Goal: Navigation & Orientation: Find specific page/section

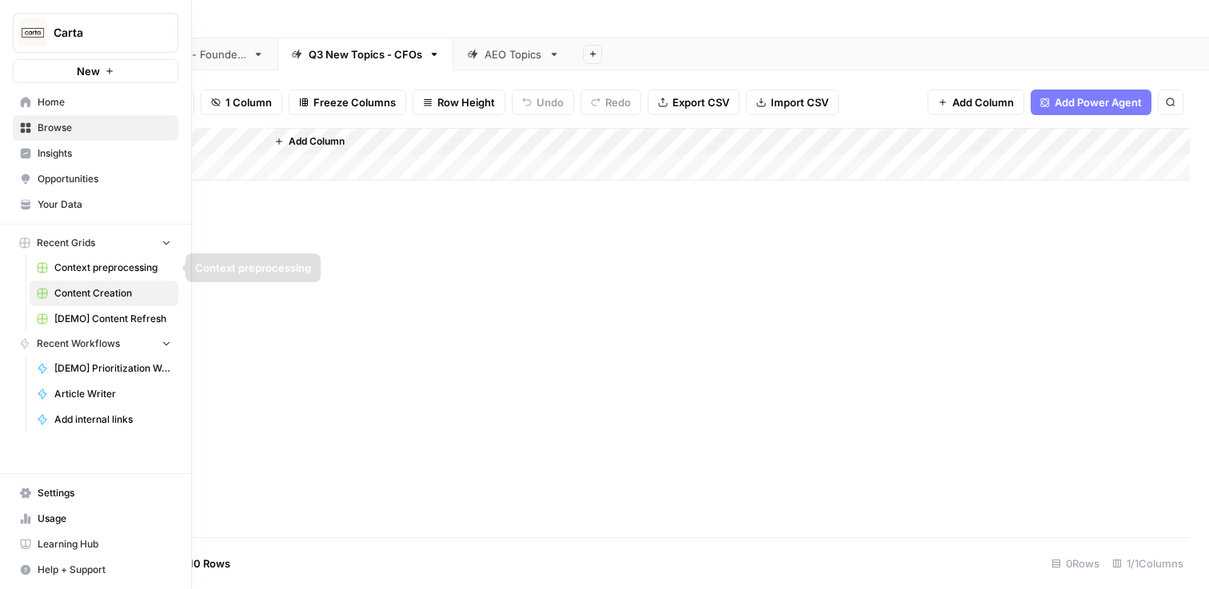
click at [106, 314] on span "[DEMO] Content Refresh" at bounding box center [112, 319] width 117 height 14
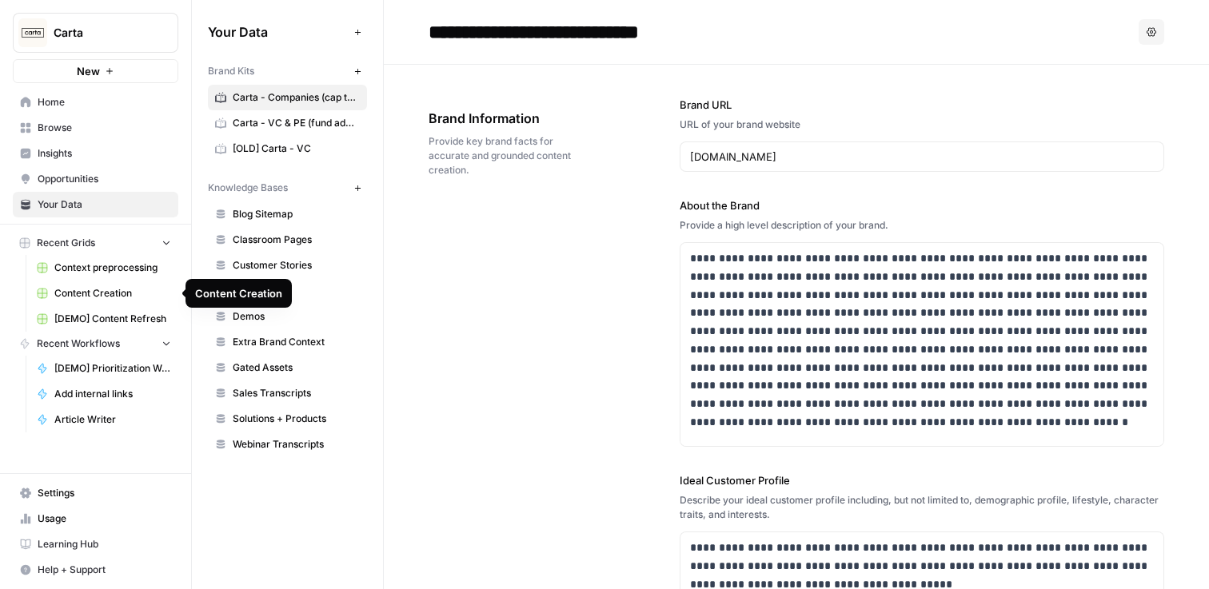
click at [122, 309] on link "[DEMO] Content Refresh" at bounding box center [104, 319] width 149 height 26
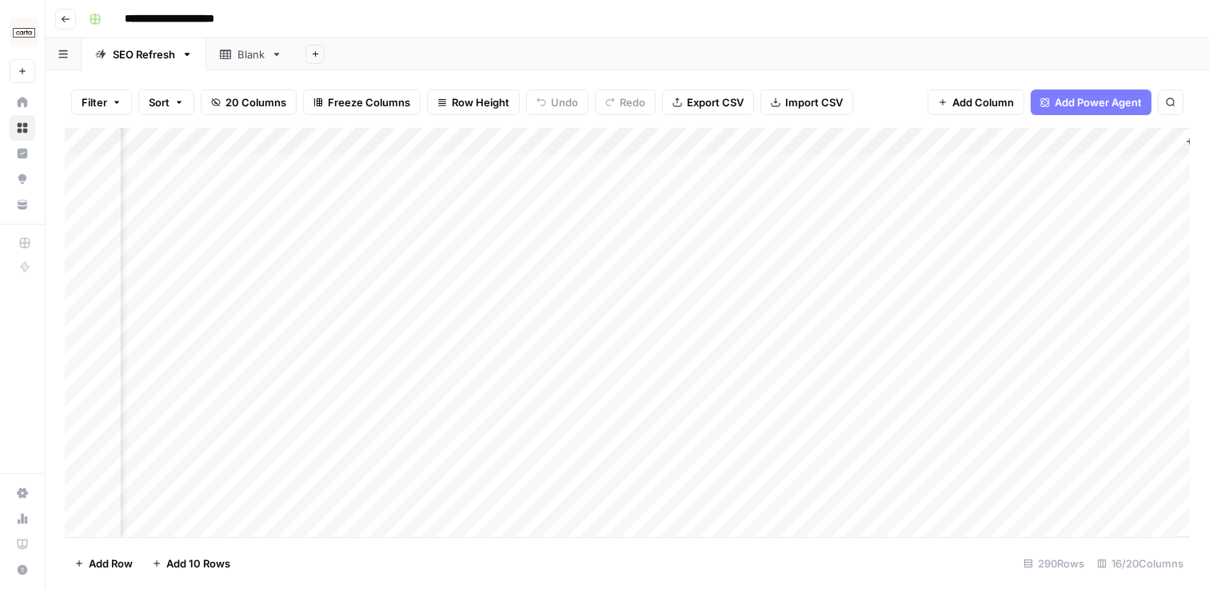
scroll to position [0, 1712]
click at [632, 168] on div "Add Column" at bounding box center [627, 333] width 1125 height 410
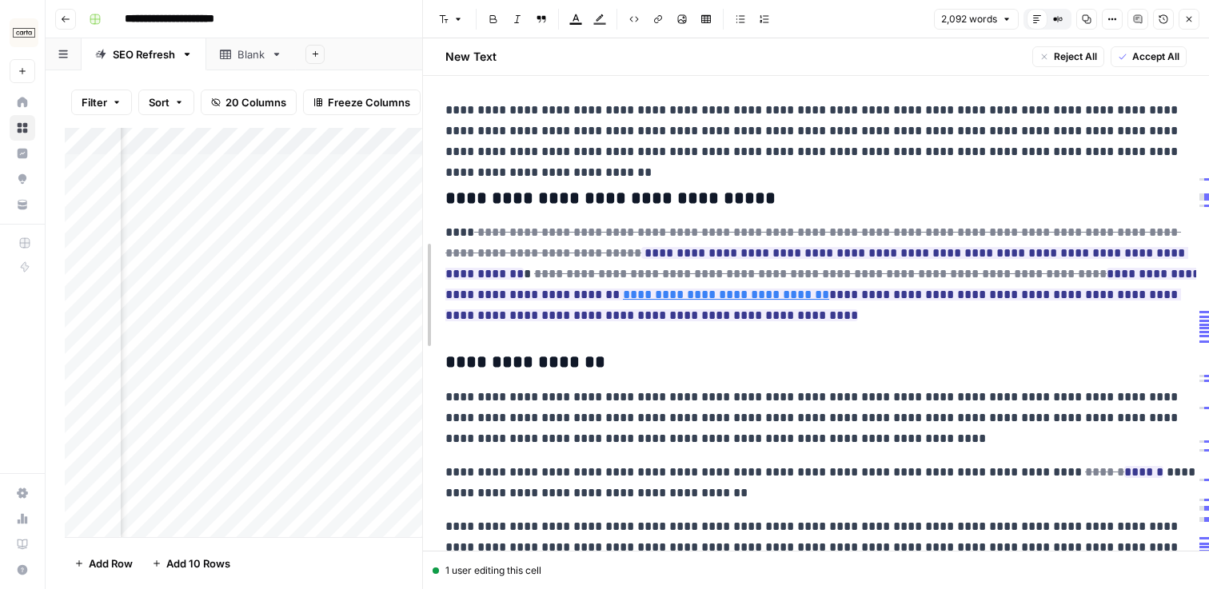
scroll to position [1299, 0]
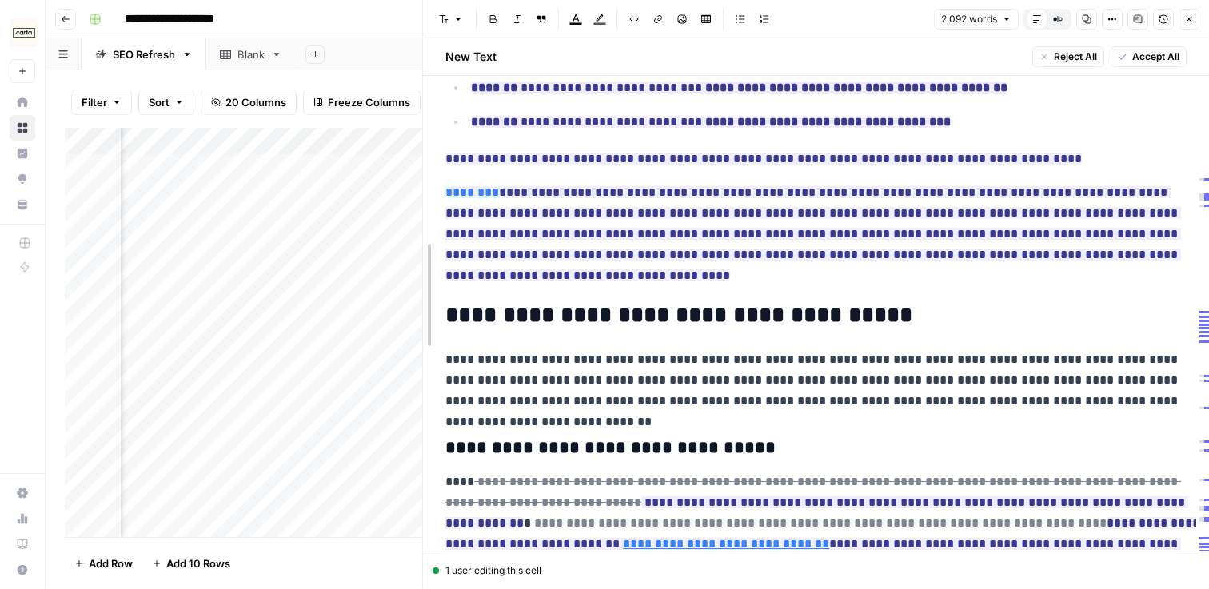
drag, startPoint x: 605, startPoint y: 123, endPoint x: 439, endPoint y: 136, distance: 166.1
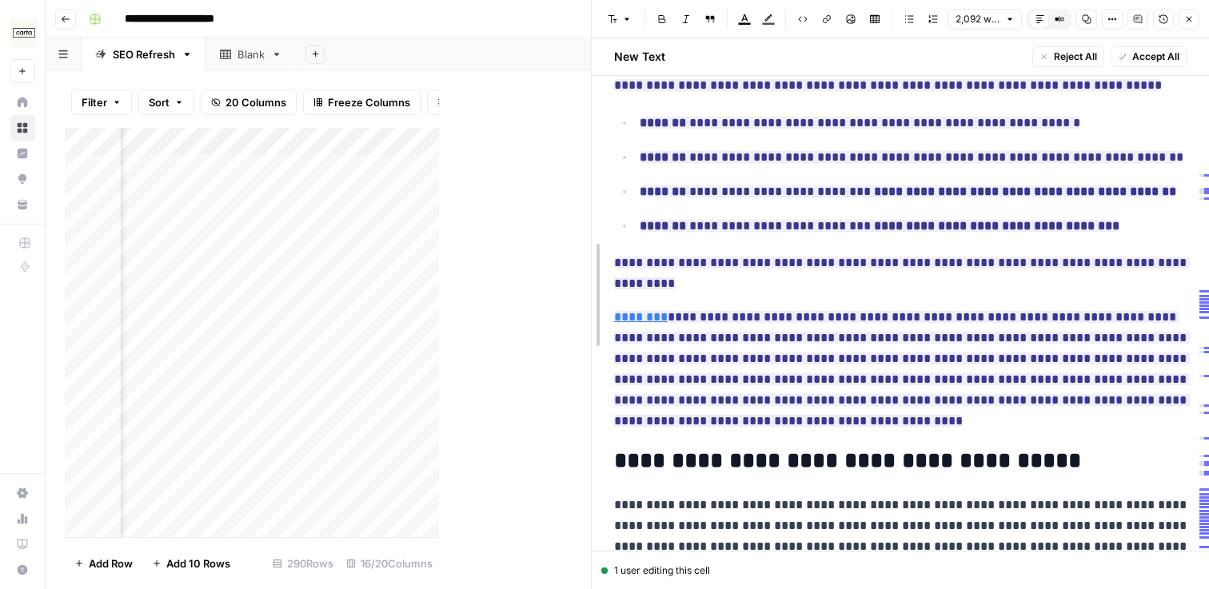
scroll to position [1424, 0]
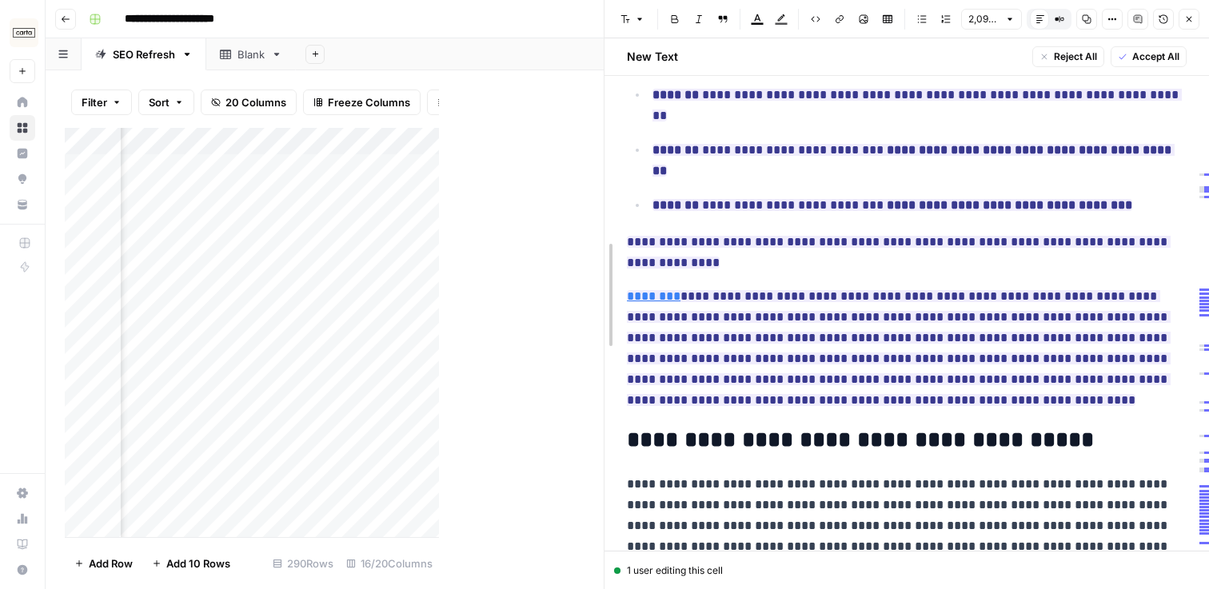
drag, startPoint x: 439, startPoint y: 135, endPoint x: 605, endPoint y: 142, distance: 166.5
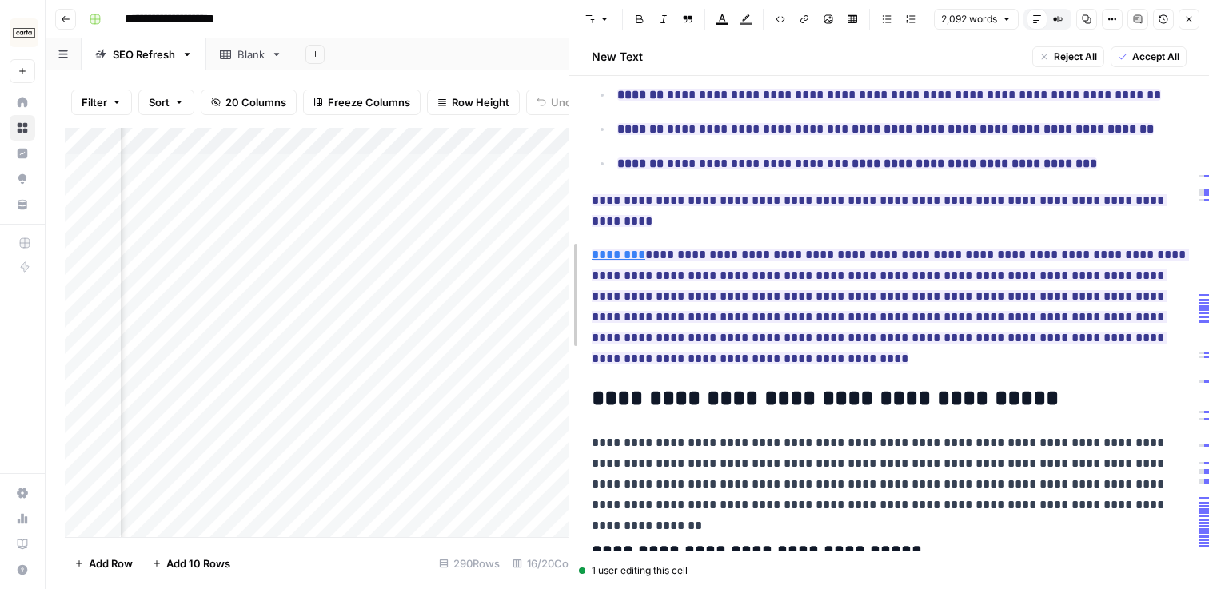
scroll to position [1382, 0]
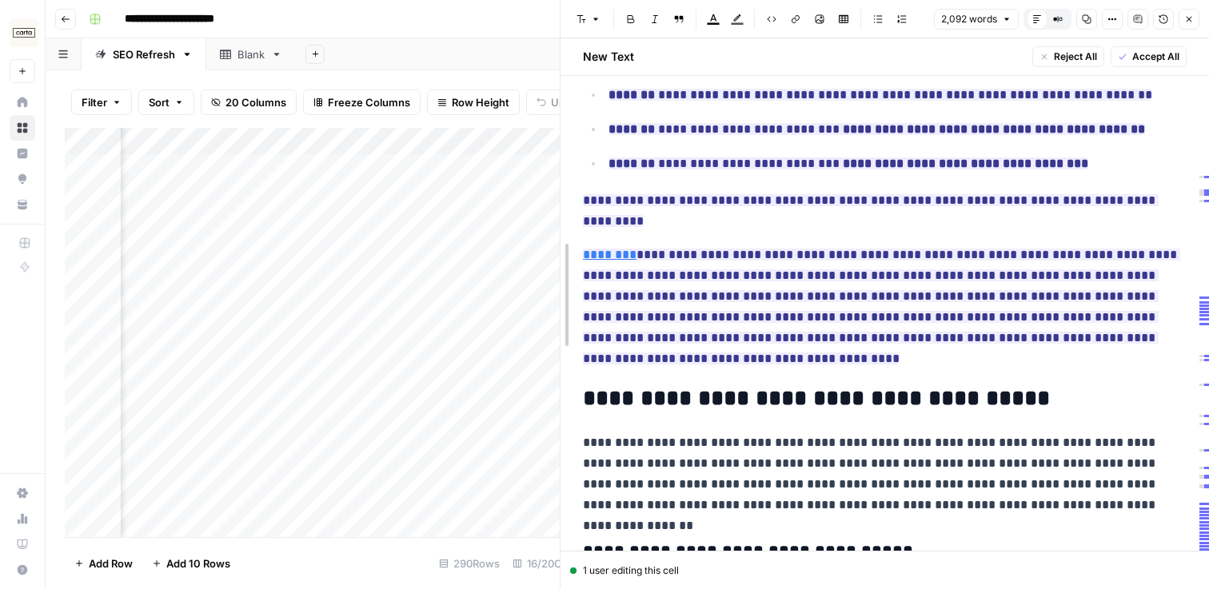
drag, startPoint x: 605, startPoint y: 142, endPoint x: 561, endPoint y: 142, distance: 44.8
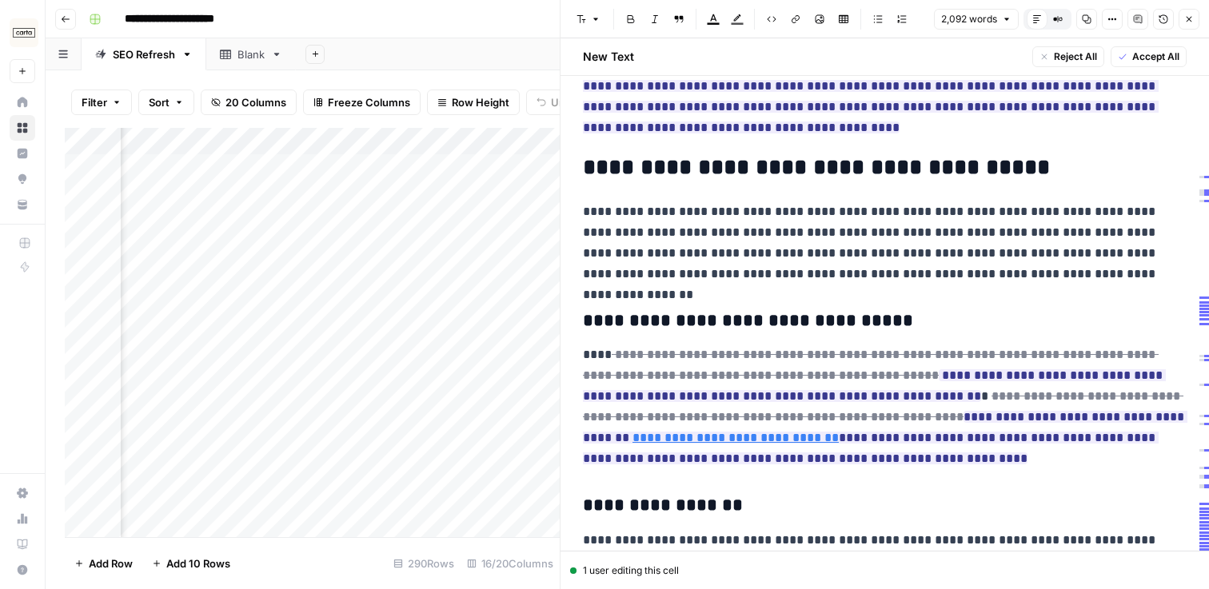
scroll to position [1624, 0]
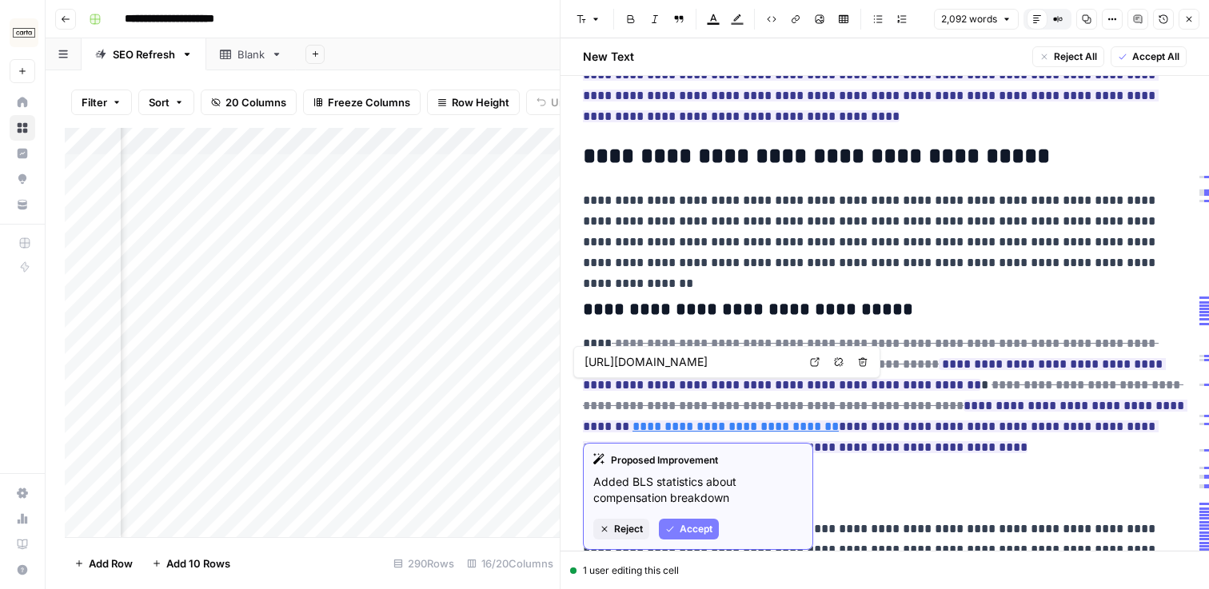
click at [1117, 437] on p "**********" at bounding box center [885, 396] width 604 height 125
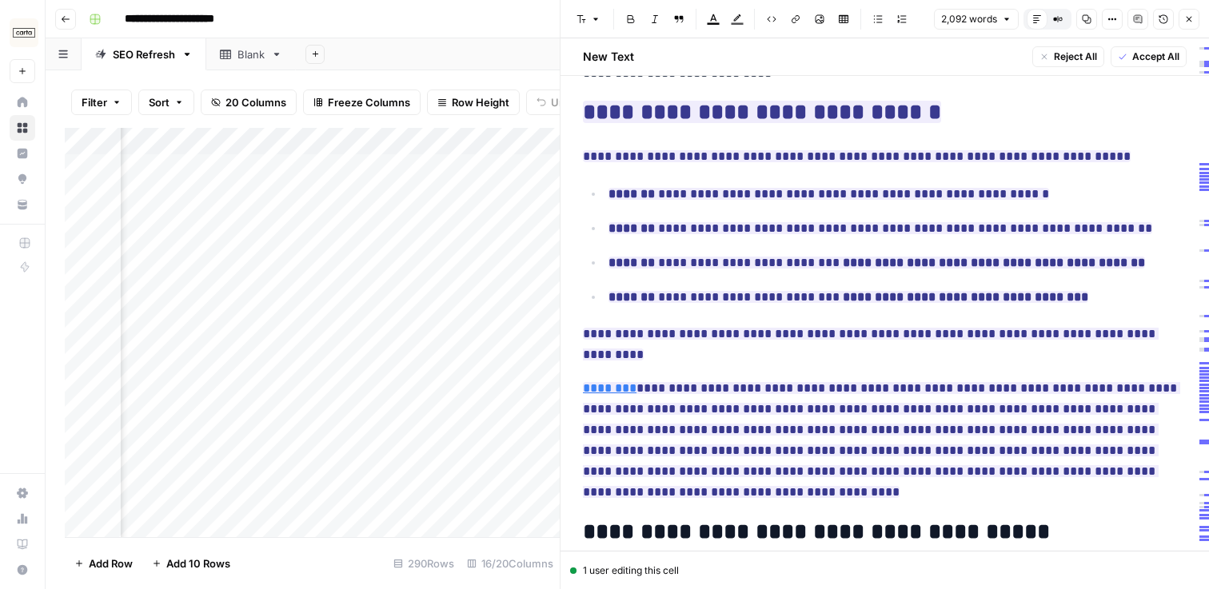
scroll to position [1253, 0]
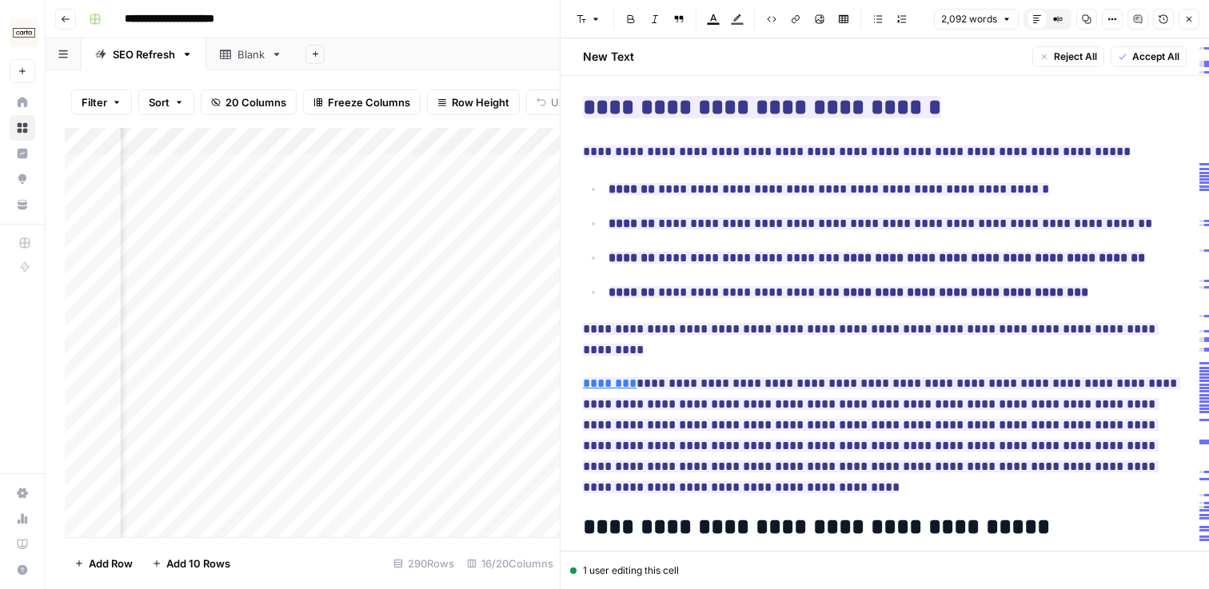
click at [964, 459] on p "**********" at bounding box center [885, 436] width 604 height 125
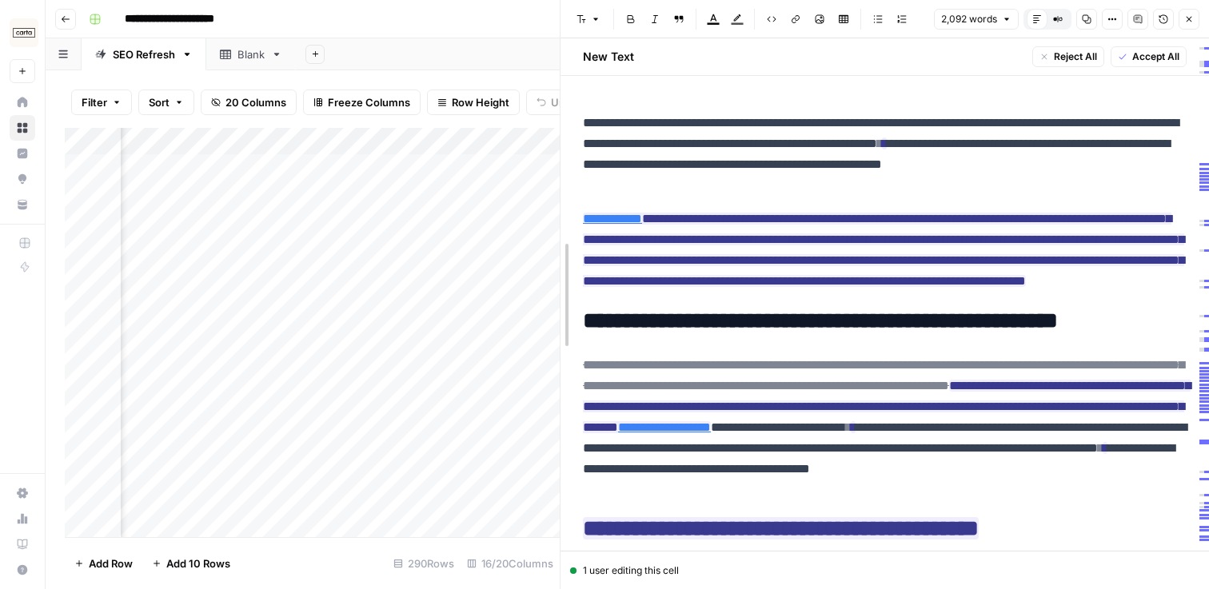
scroll to position [4851, 0]
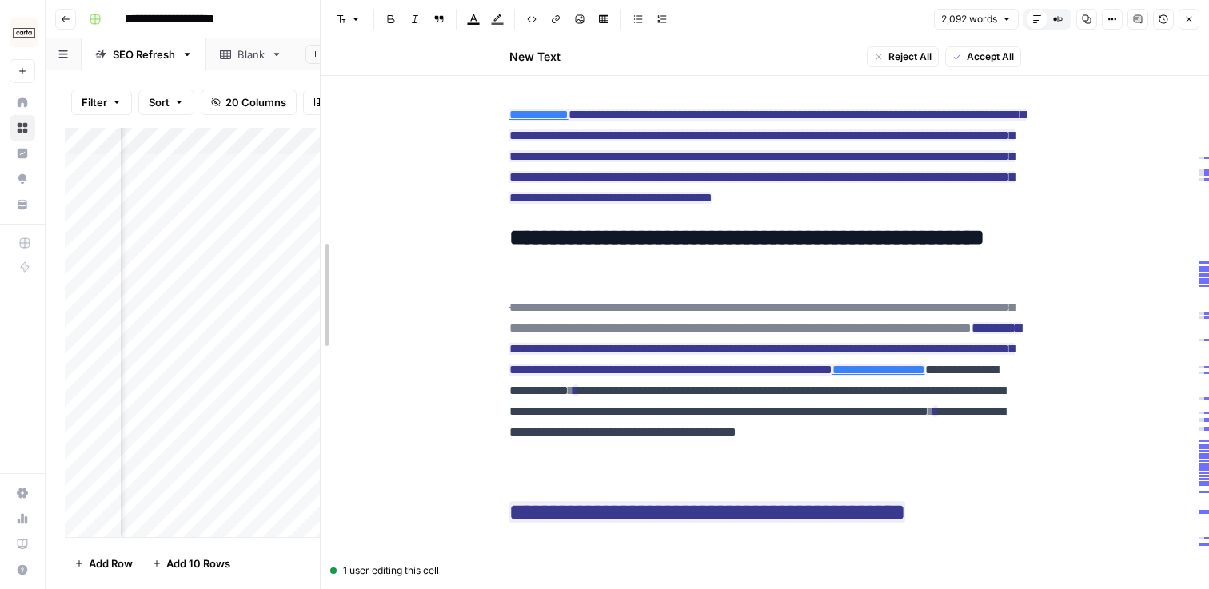
drag, startPoint x: 558, startPoint y: 266, endPoint x: 201, endPoint y: 274, distance: 357.6
click at [178, 274] on body "**********" at bounding box center [604, 294] width 1209 height 589
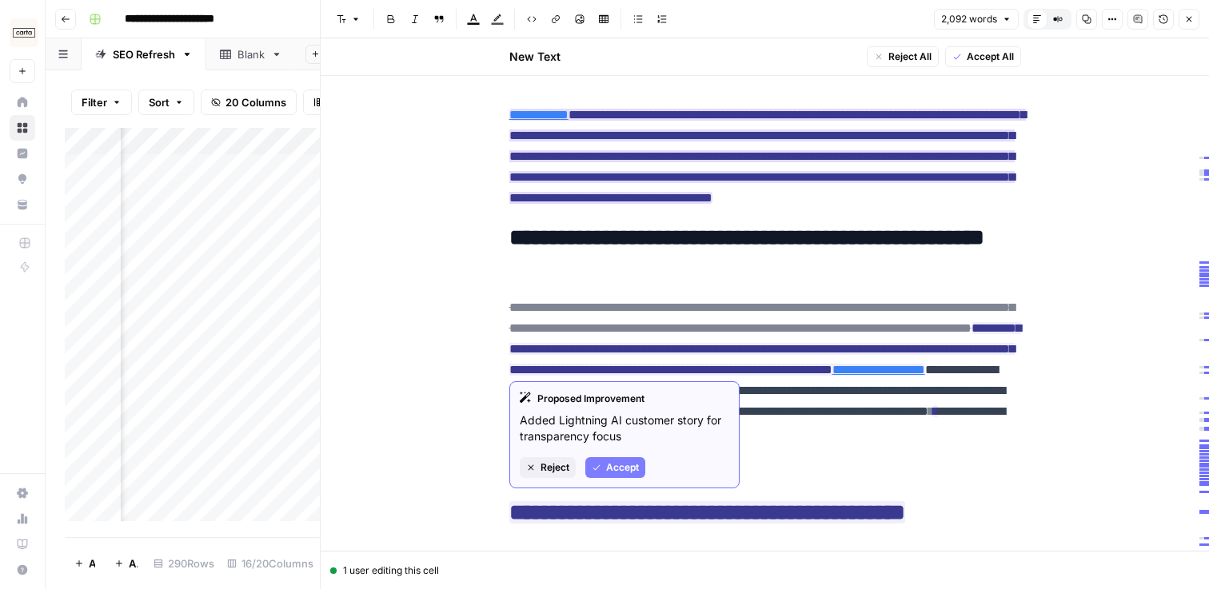
drag, startPoint x: 635, startPoint y: 414, endPoint x: 409, endPoint y: 365, distance: 231.7
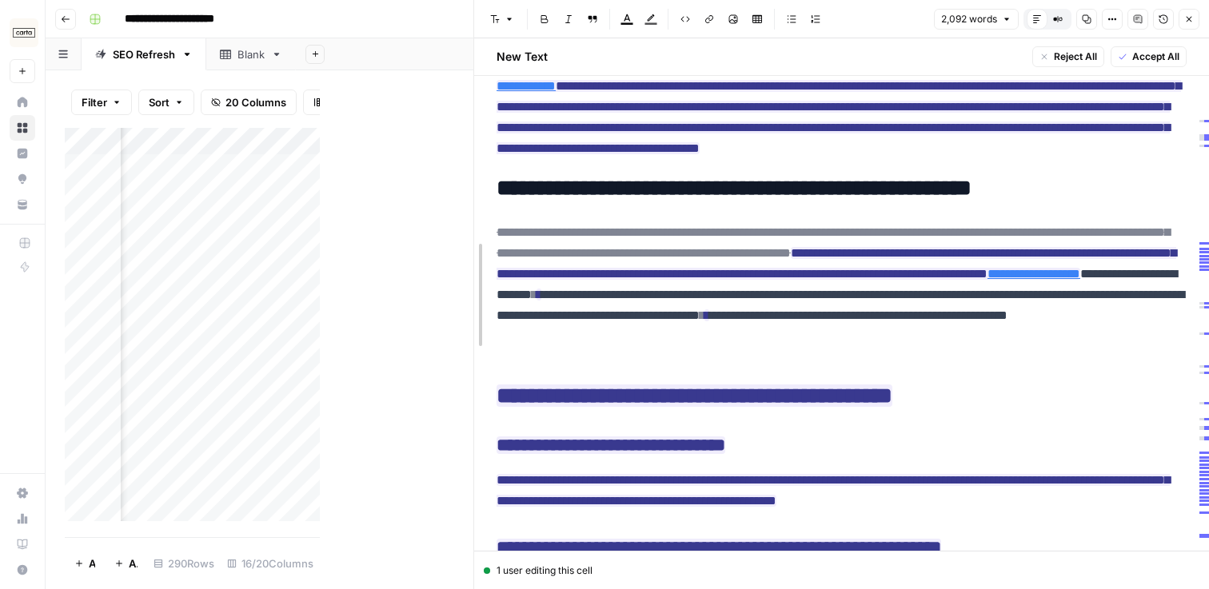
scroll to position [4401, 0]
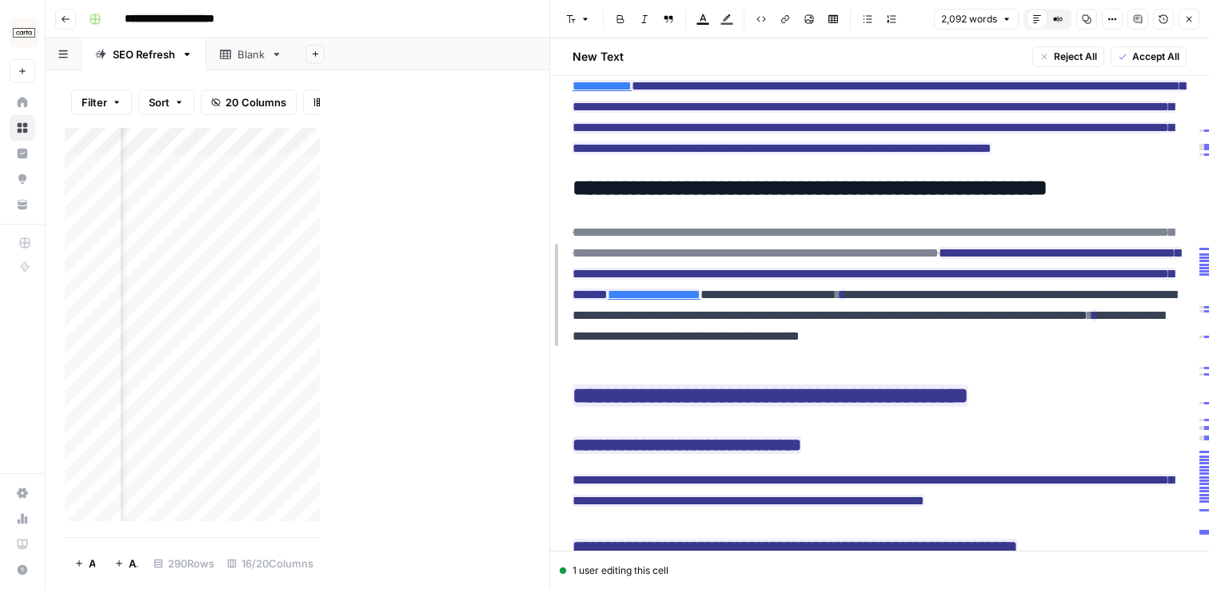
drag, startPoint x: 316, startPoint y: 252, endPoint x: 545, endPoint y: 263, distance: 229.8
click at [545, 263] on div at bounding box center [550, 294] width 16 height 589
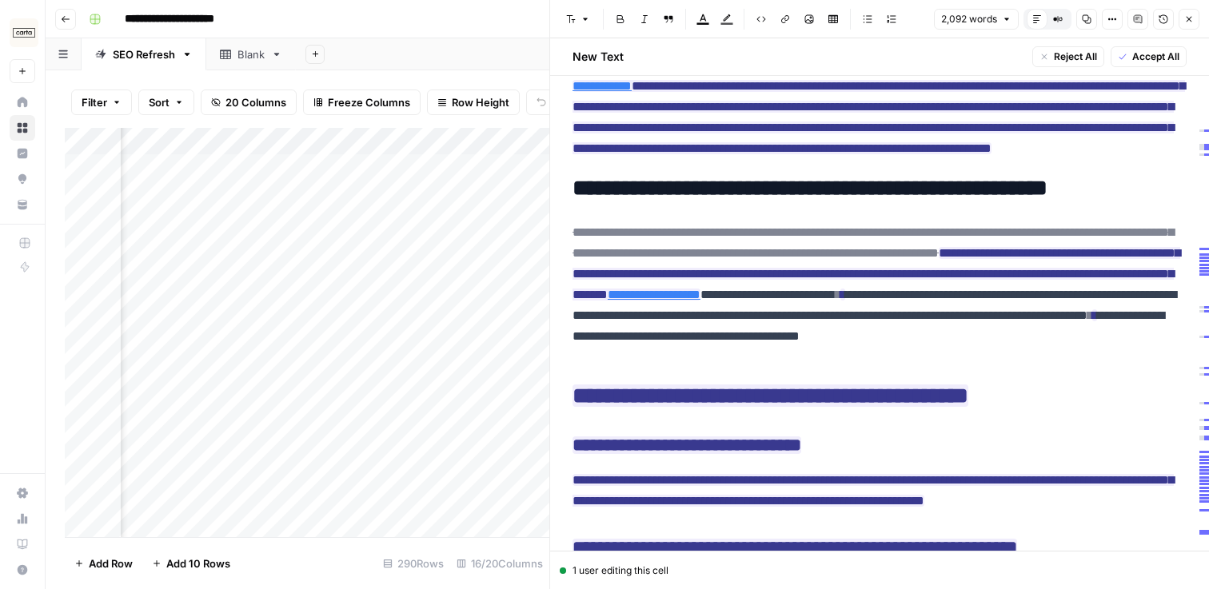
click at [1189, 15] on icon "button" at bounding box center [1190, 19] width 10 height 10
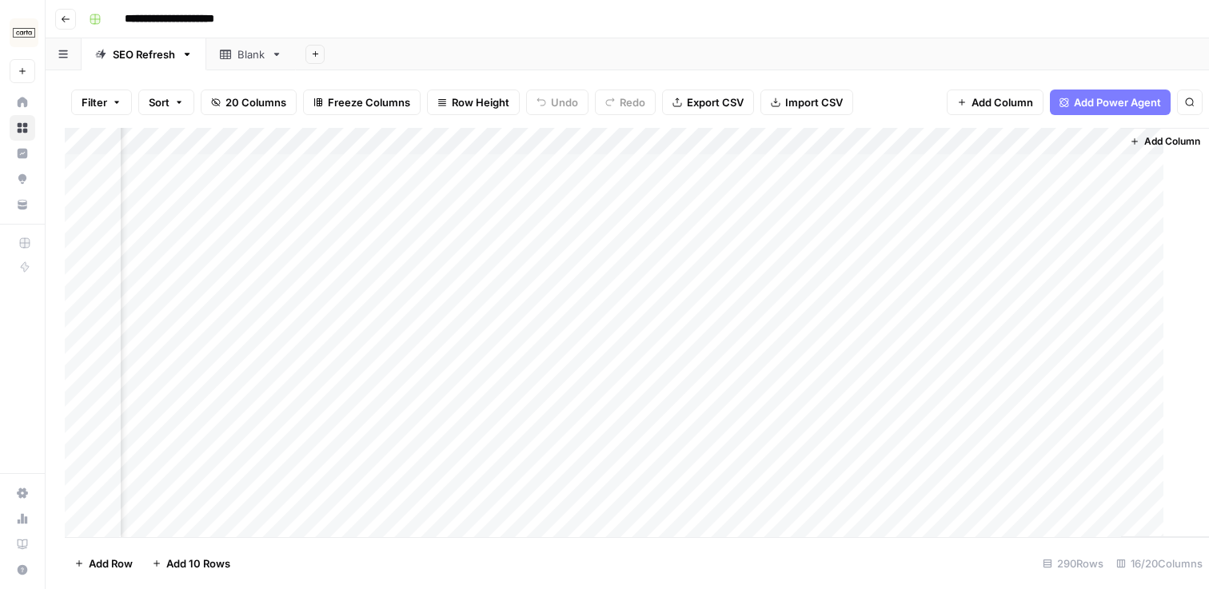
scroll to position [0, 1693]
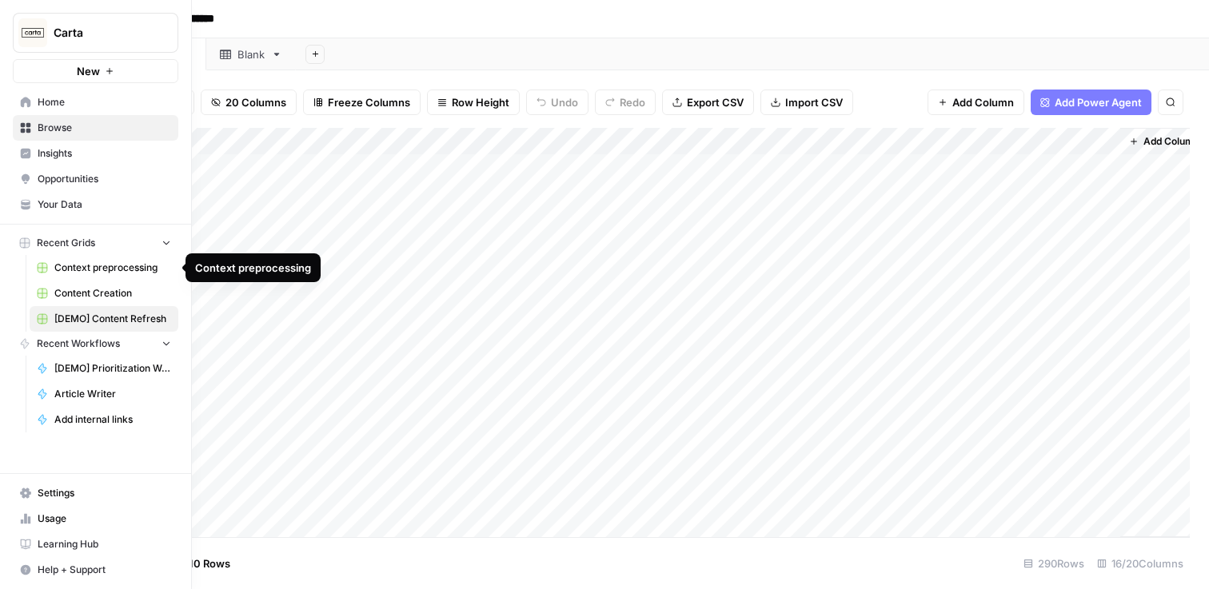
click at [90, 262] on span "Context preprocessing" at bounding box center [112, 268] width 117 height 14
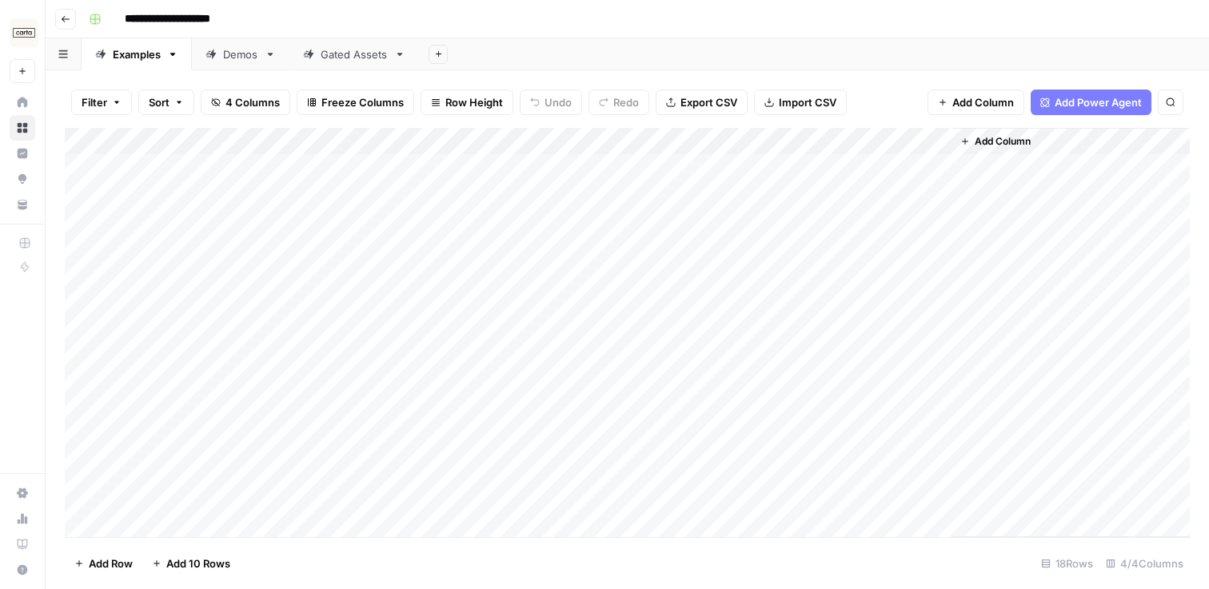
click at [240, 56] on div "Demos" at bounding box center [240, 54] width 35 height 16
click at [337, 55] on div "Gated Assets" at bounding box center [354, 54] width 67 height 16
click at [134, 58] on div "Examples" at bounding box center [137, 54] width 48 height 16
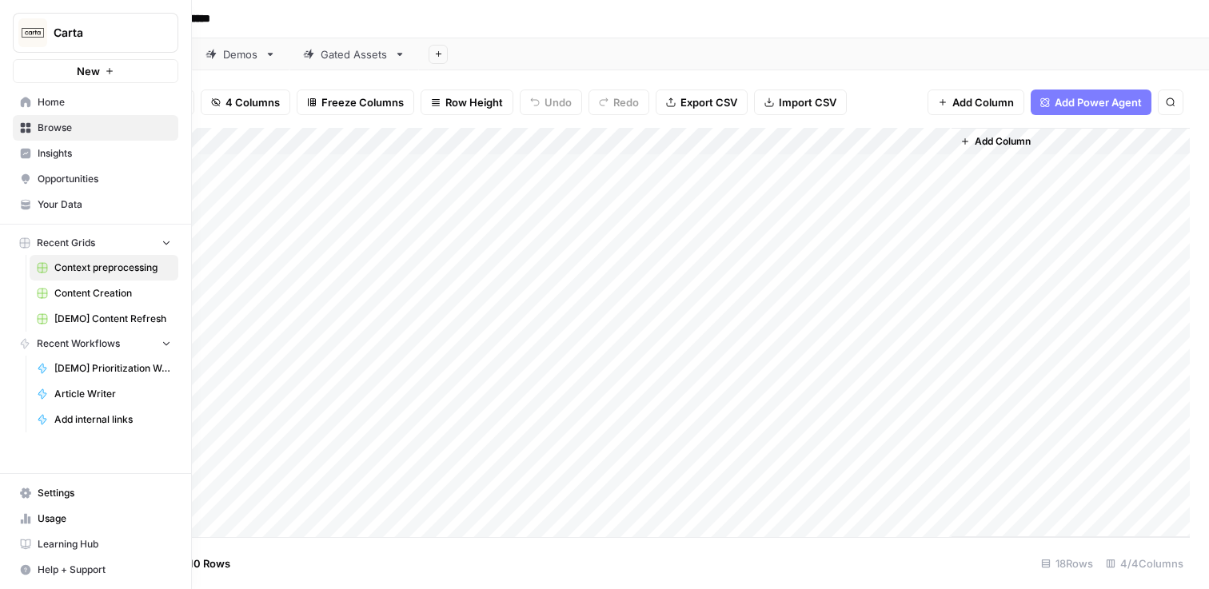
click at [70, 157] on span "Insights" at bounding box center [105, 153] width 134 height 14
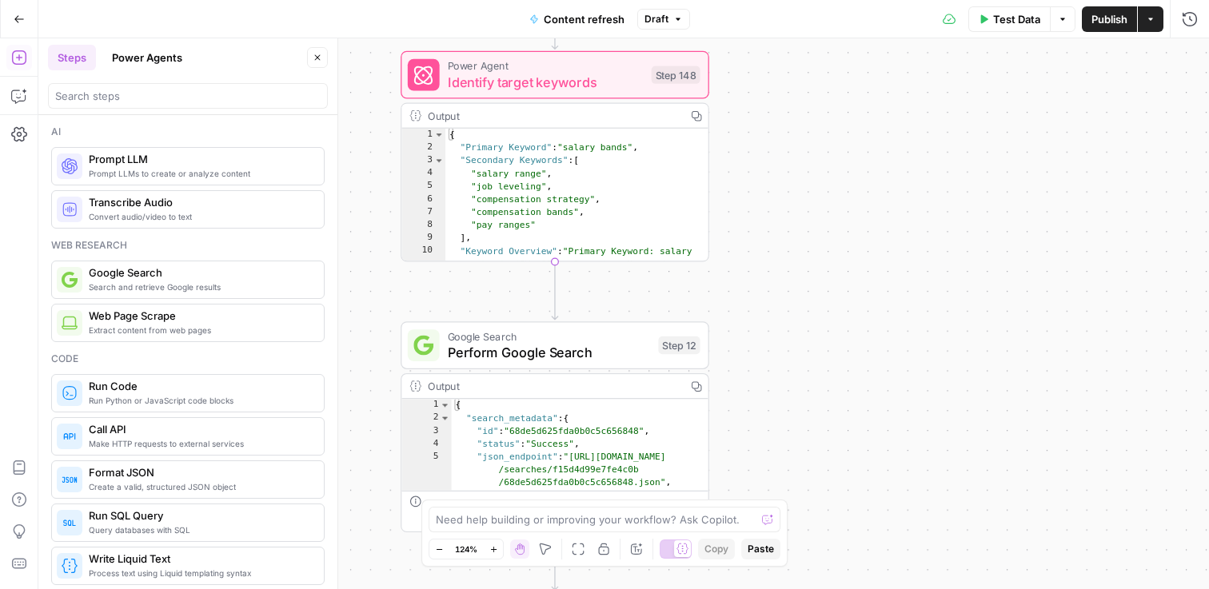
scroll to position [3432, 0]
